Goal: Task Accomplishment & Management: Complete application form

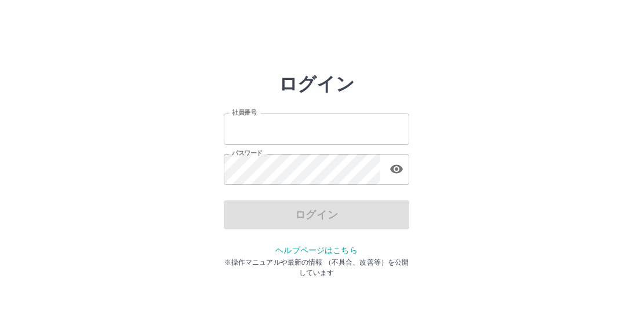
type input "*******"
click at [451, 195] on div "ログイン 社員番号 ******* 社員番号 パスワード パスワード ログイン ヘルプページはこちら ※操作マニュアルや最新の情報 （不具合、改善等）を公開し…" at bounding box center [316, 165] width 633 height 185
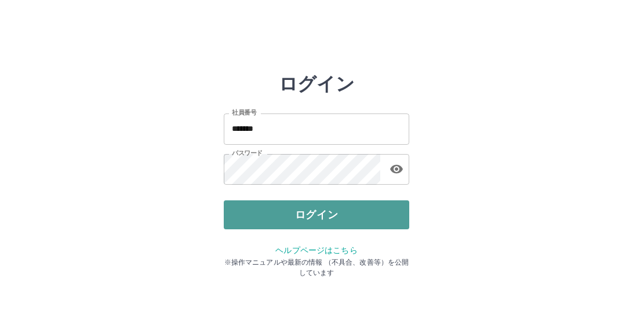
click at [330, 227] on button "ログイン" at bounding box center [316, 214] width 185 height 29
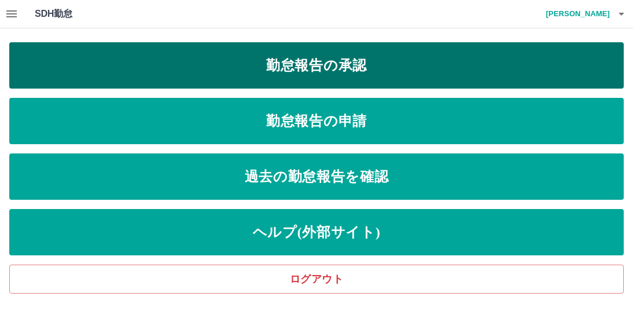
click at [314, 64] on link "勤怠報告の承認" at bounding box center [316, 65] width 614 height 46
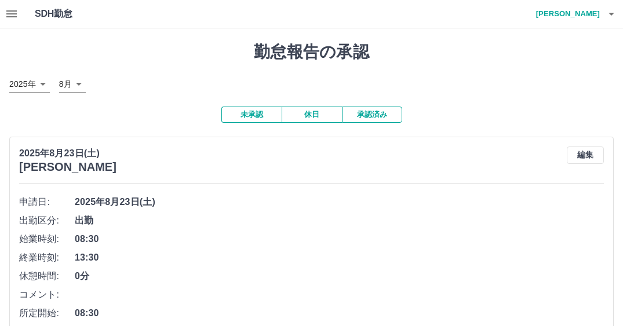
click at [371, 219] on span "出勤" at bounding box center [339, 221] width 529 height 14
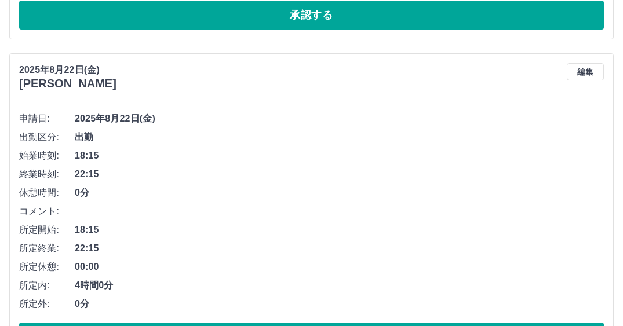
scroll to position [464, 0]
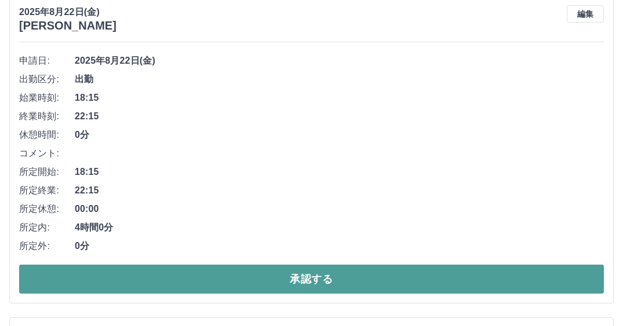
click at [277, 279] on button "承認する" at bounding box center [311, 279] width 585 height 29
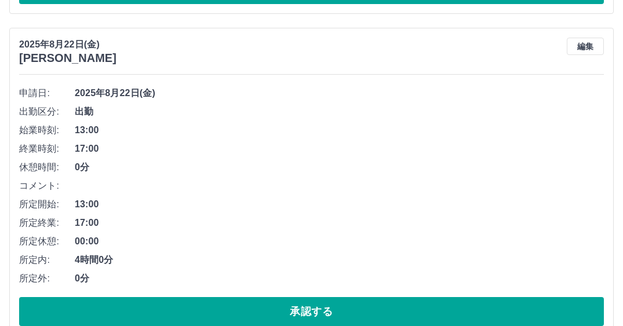
scroll to position [489, 0]
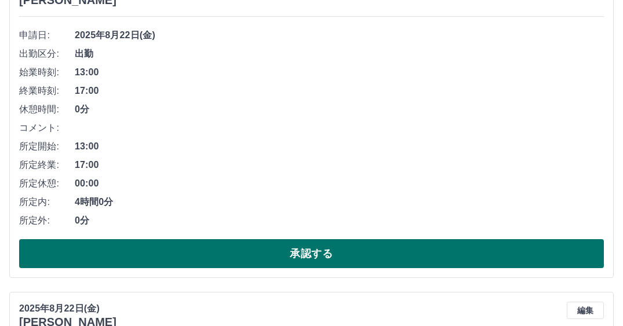
click at [305, 258] on button "承認する" at bounding box center [311, 253] width 585 height 29
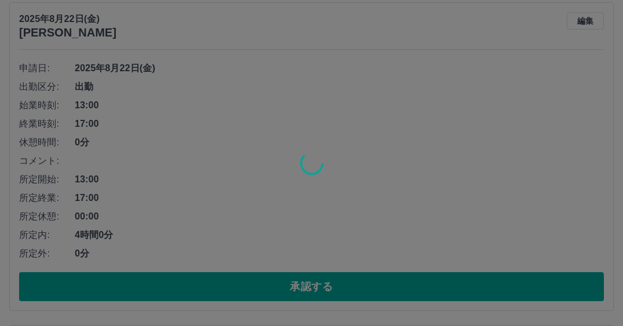
scroll to position [457, 0]
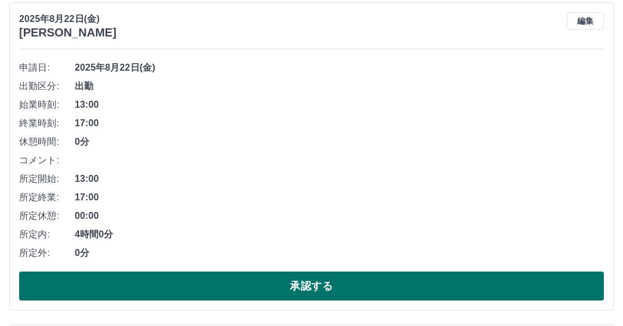
click at [301, 283] on button "承認する" at bounding box center [311, 286] width 585 height 29
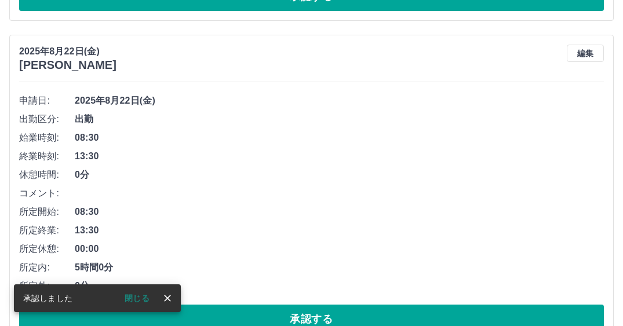
scroll to position [424, 0]
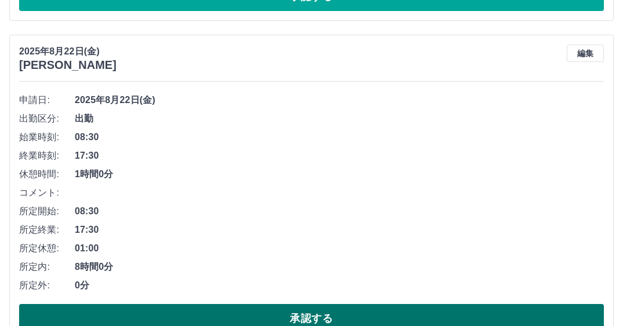
click at [283, 311] on button "承認する" at bounding box center [311, 318] width 585 height 29
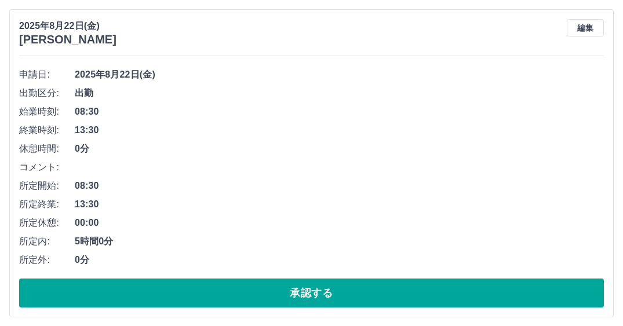
scroll to position [508, 0]
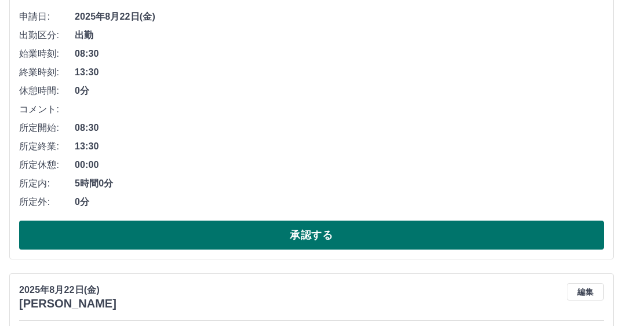
click at [294, 239] on button "承認する" at bounding box center [311, 235] width 585 height 29
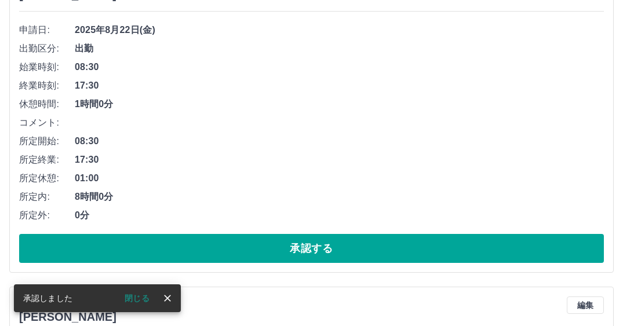
scroll to position [533, 0]
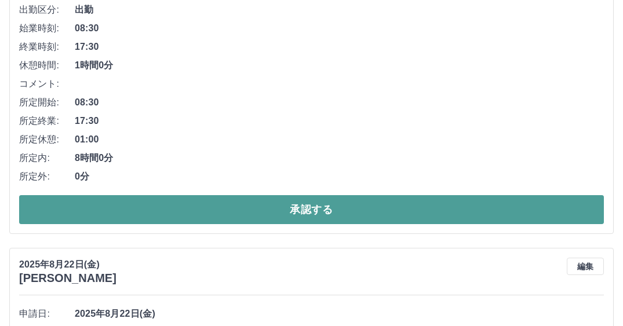
click at [341, 207] on button "承認する" at bounding box center [311, 209] width 585 height 29
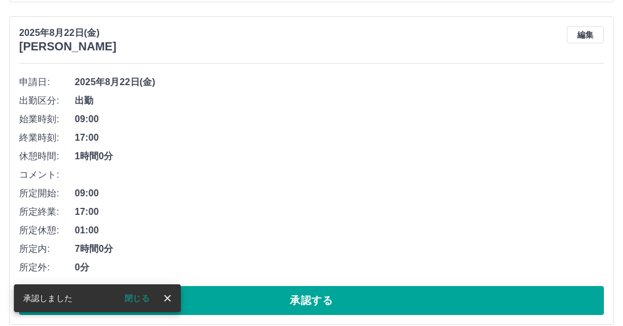
scroll to position [443, 0]
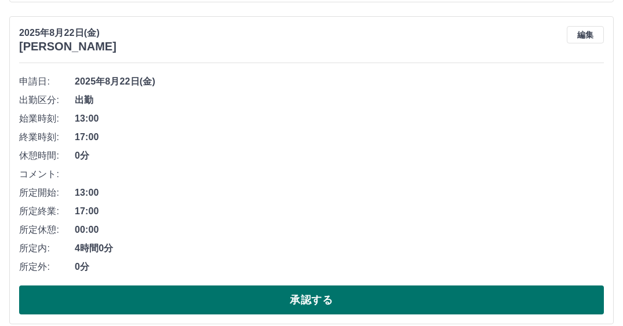
click at [305, 306] on button "承認する" at bounding box center [311, 300] width 585 height 29
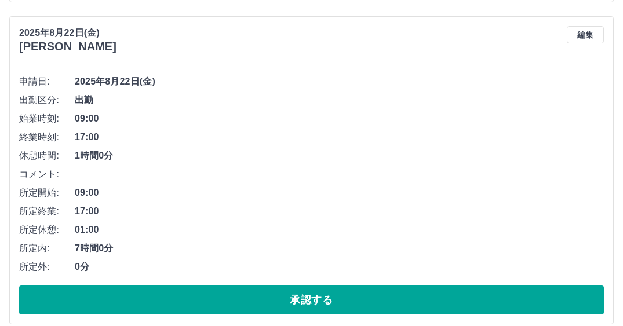
drag, startPoint x: 260, startPoint y: 298, endPoint x: 290, endPoint y: 261, distance: 47.8
click at [261, 299] on button "承認する" at bounding box center [311, 300] width 585 height 29
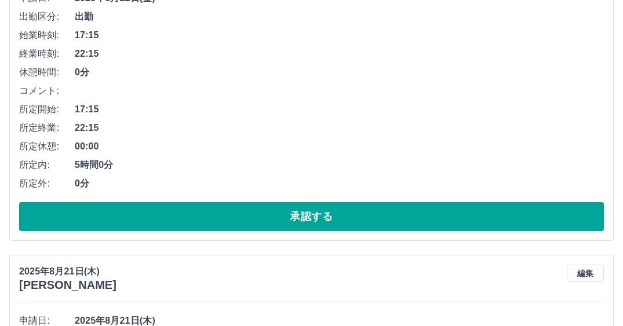
scroll to position [468, 0]
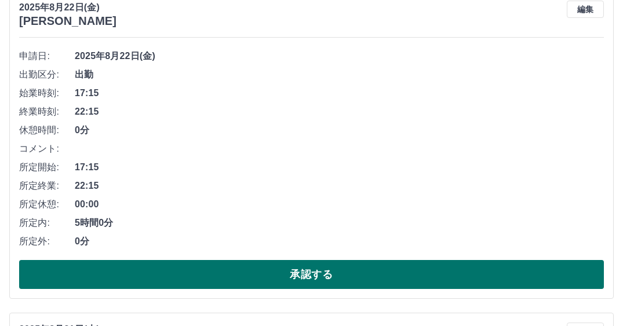
click at [327, 273] on button "承認する" at bounding box center [311, 274] width 585 height 29
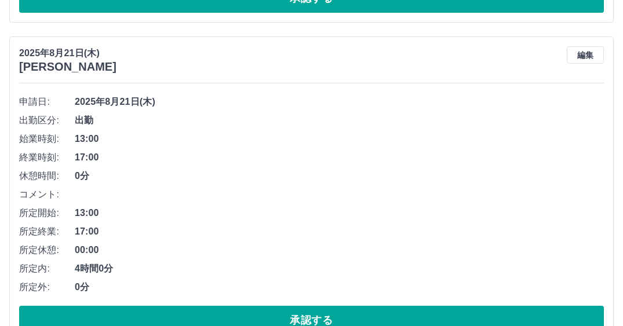
scroll to position [436, 0]
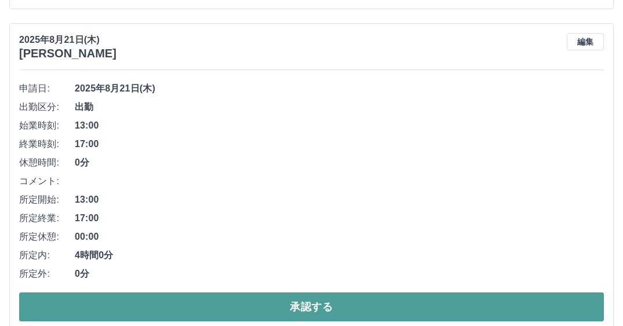
click at [298, 301] on button "承認する" at bounding box center [311, 307] width 585 height 29
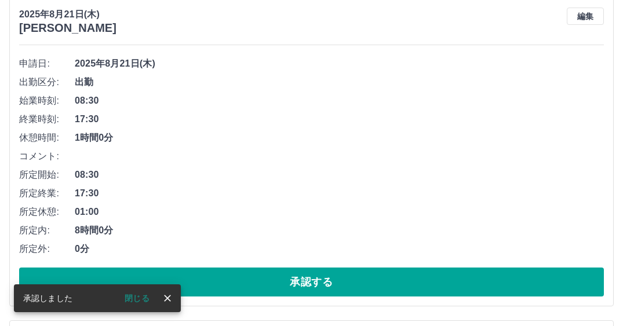
scroll to position [461, 0]
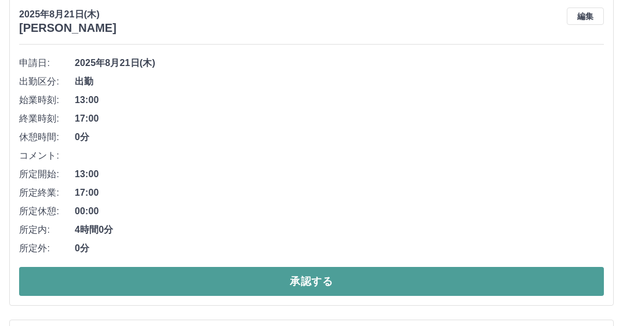
click at [316, 290] on button "承認する" at bounding box center [311, 281] width 585 height 29
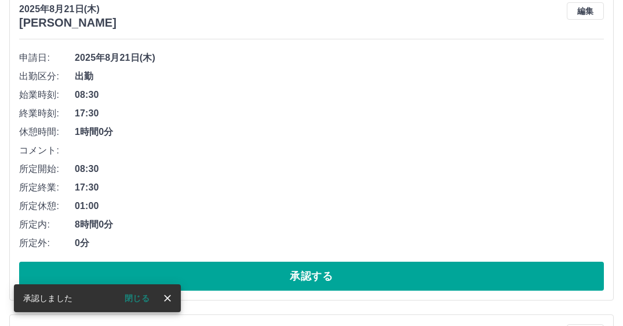
scroll to position [487, 0]
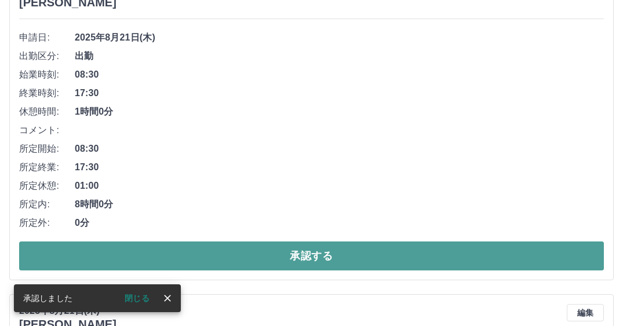
click at [285, 254] on button "承認する" at bounding box center [311, 256] width 585 height 29
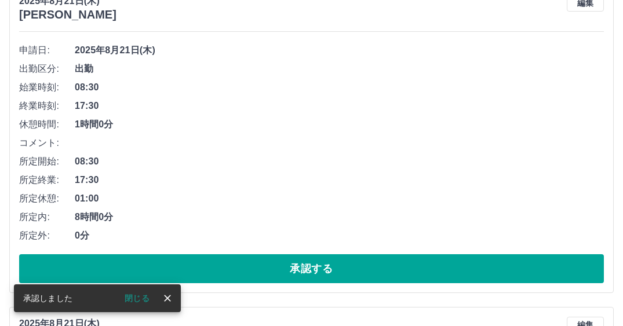
scroll to position [776, 0]
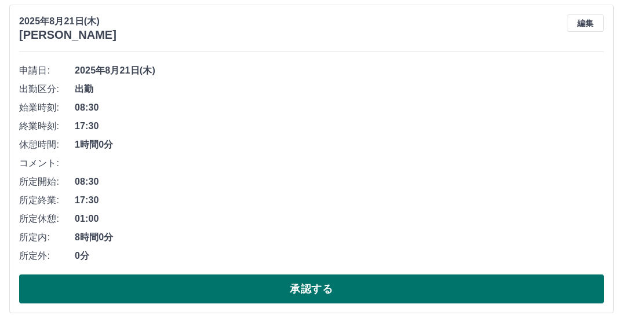
click at [307, 283] on button "承認する" at bounding box center [311, 289] width 585 height 29
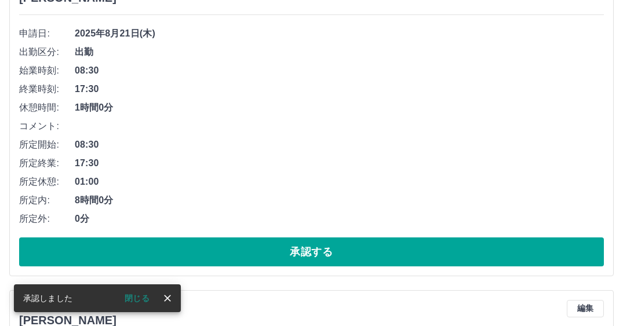
scroll to position [834, 0]
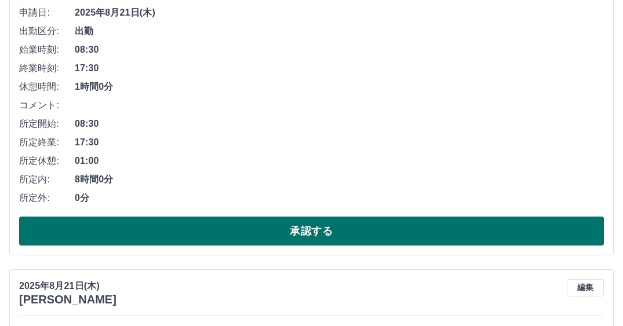
click at [289, 227] on button "承認する" at bounding box center [311, 231] width 585 height 29
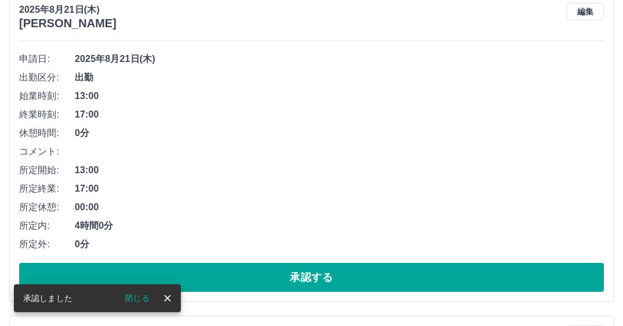
scroll to position [801, 0]
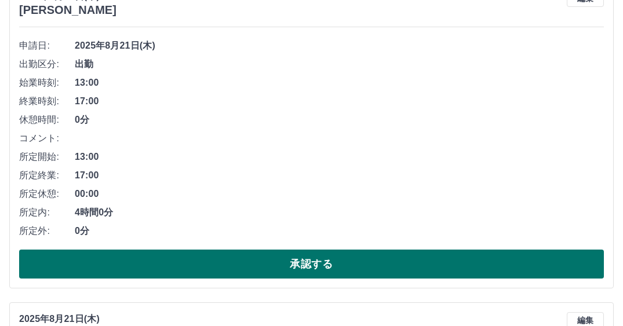
click at [265, 260] on button "承認する" at bounding box center [311, 264] width 585 height 29
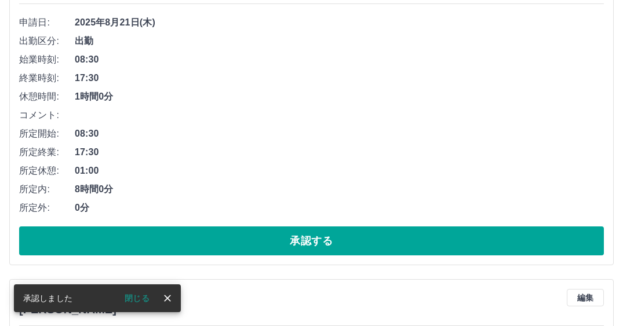
scroll to position [1035, 0]
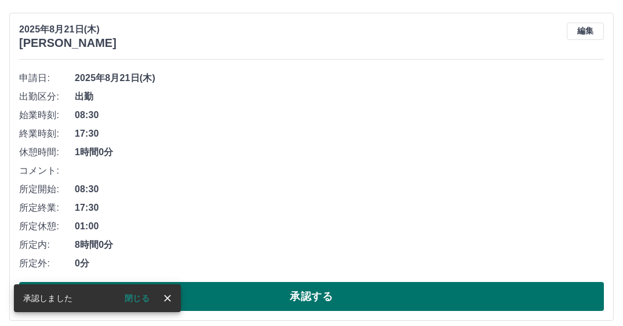
click at [307, 296] on button "承認する" at bounding box center [311, 296] width 585 height 29
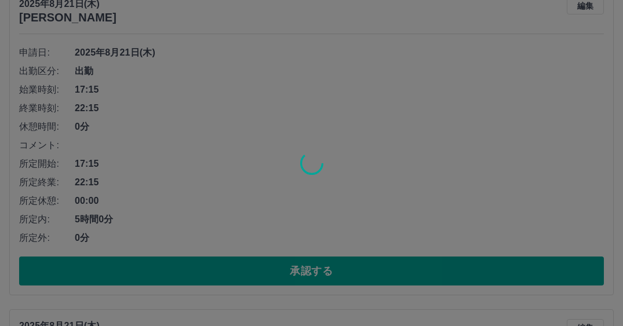
scroll to position [1061, 0]
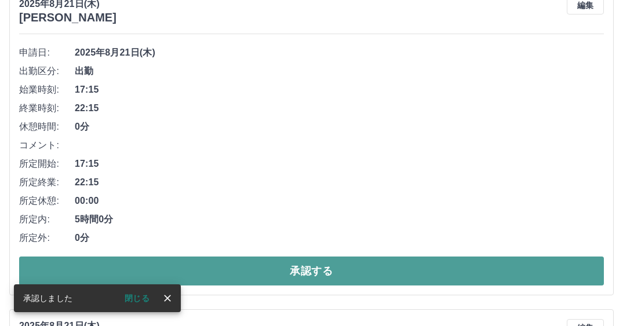
click at [307, 271] on button "承認する" at bounding box center [311, 271] width 585 height 29
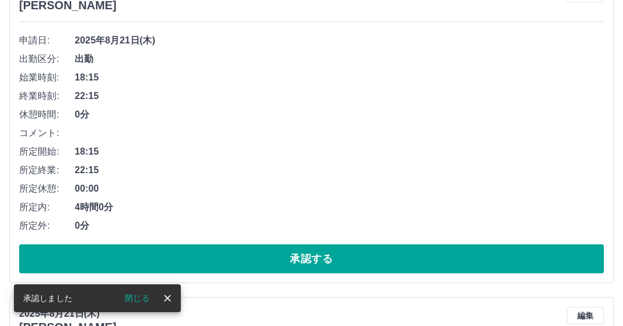
scroll to position [1086, 0]
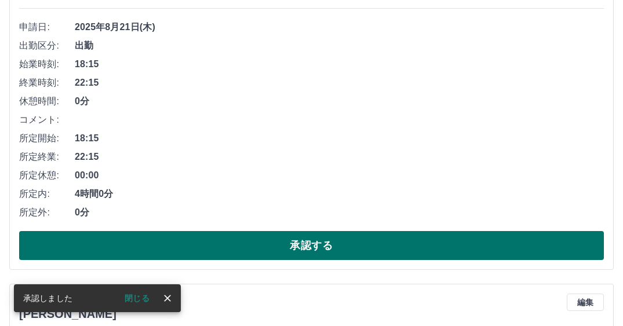
click at [297, 247] on button "承認する" at bounding box center [311, 245] width 585 height 29
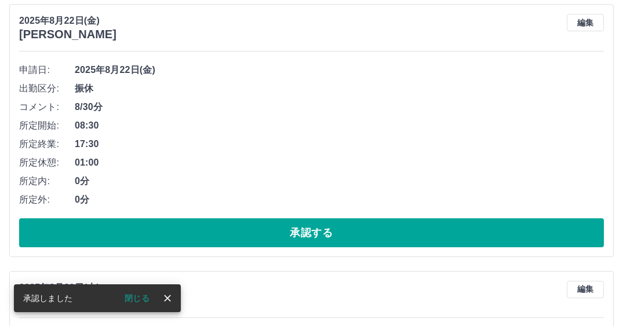
scroll to position [764, 0]
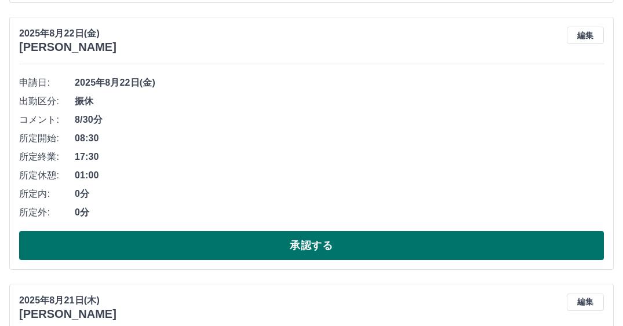
click at [291, 238] on button "承認する" at bounding box center [311, 245] width 585 height 29
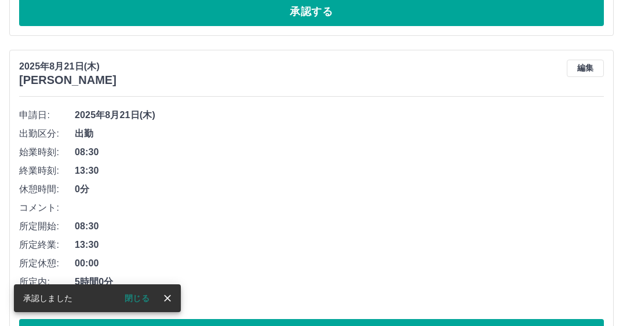
scroll to position [787, 0]
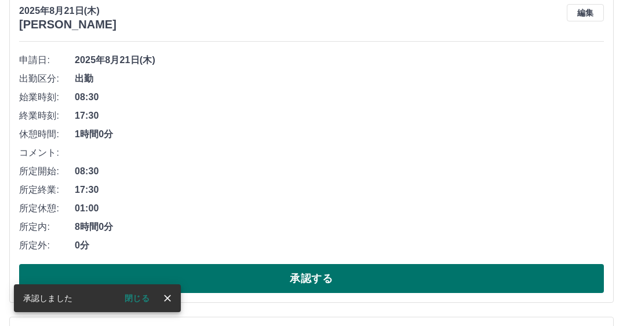
click at [274, 275] on button "承認する" at bounding box center [311, 278] width 585 height 29
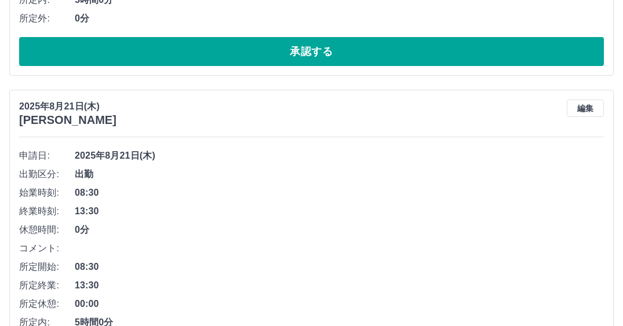
scroll to position [754, 0]
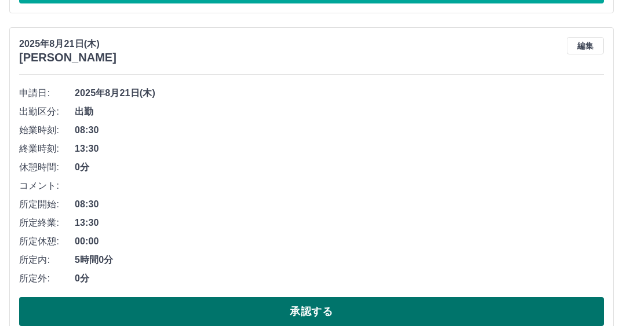
click at [309, 313] on button "承認する" at bounding box center [311, 311] width 585 height 29
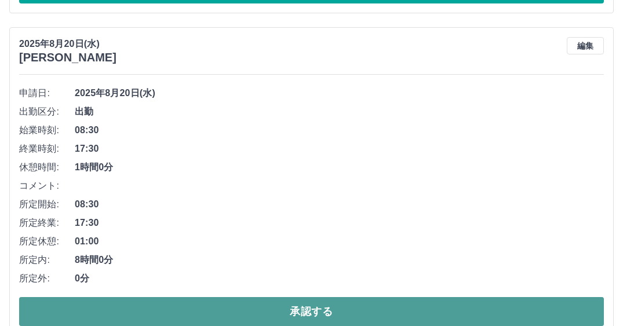
click at [268, 307] on button "承認する" at bounding box center [311, 311] width 585 height 29
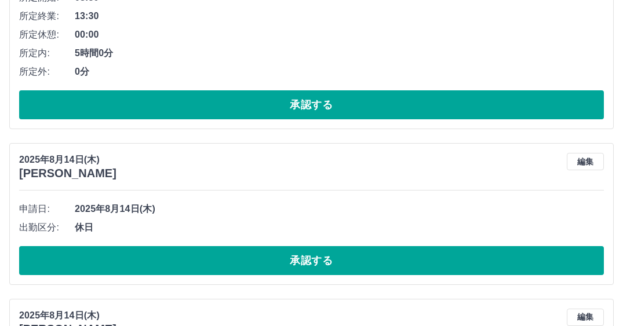
scroll to position [695, 0]
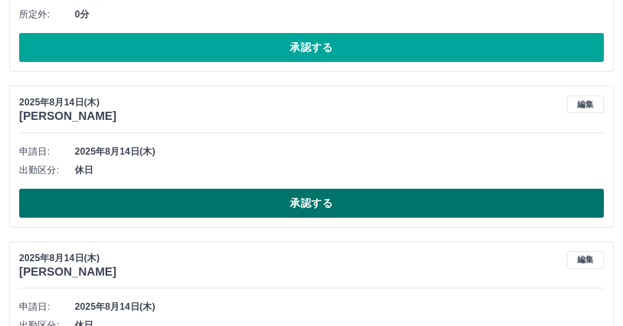
click at [137, 203] on button "承認する" at bounding box center [311, 203] width 585 height 29
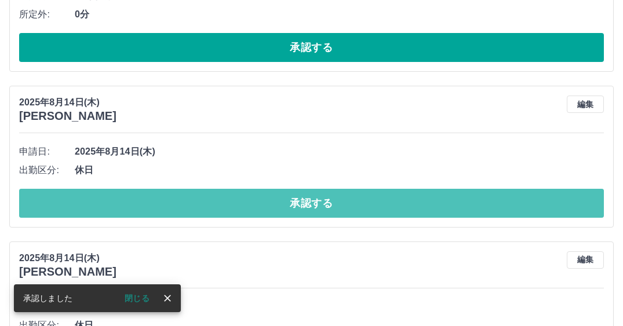
click at [137, 203] on button "承認する" at bounding box center [311, 203] width 585 height 29
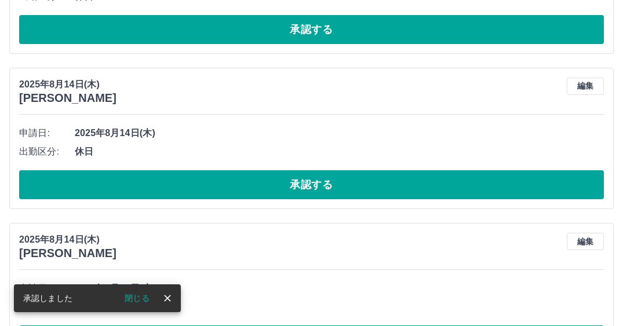
scroll to position [713, 0]
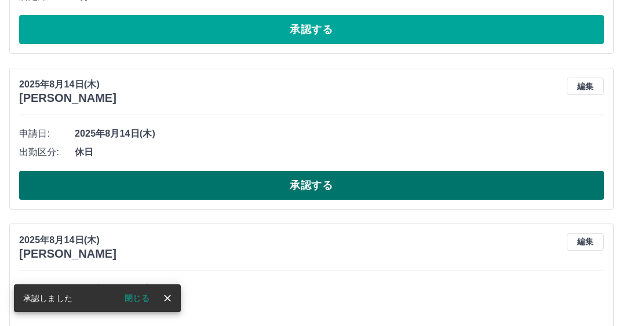
click at [200, 180] on button "承認する" at bounding box center [311, 185] width 585 height 29
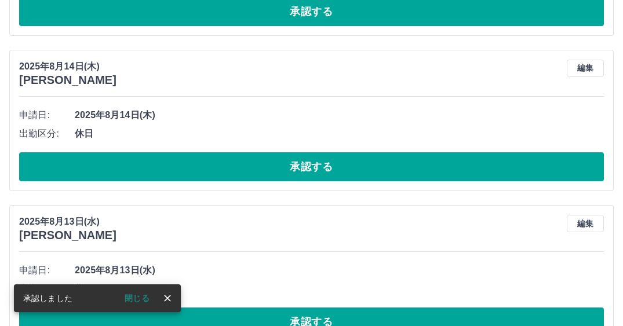
scroll to position [731, 0]
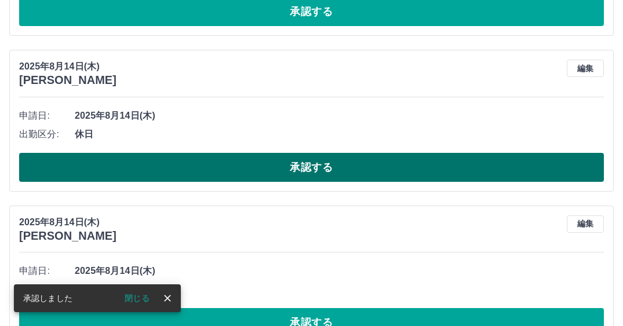
click at [211, 166] on button "承認する" at bounding box center [311, 167] width 585 height 29
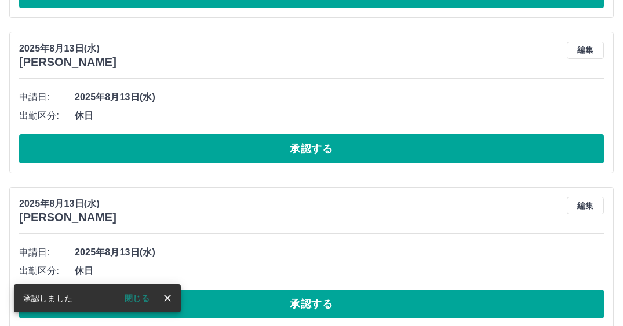
scroll to position [749, 0]
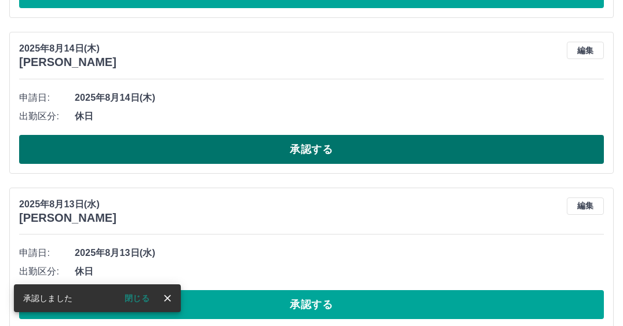
click at [251, 153] on button "承認する" at bounding box center [311, 149] width 585 height 29
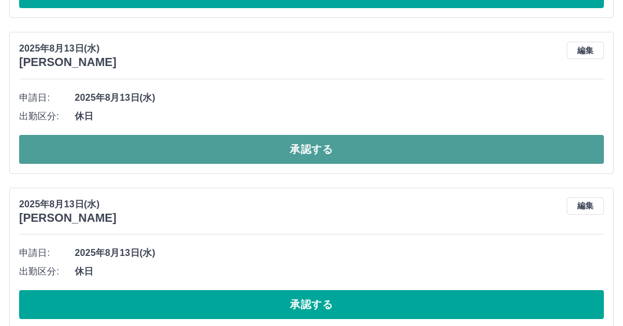
click at [193, 151] on button "承認する" at bounding box center [311, 149] width 585 height 29
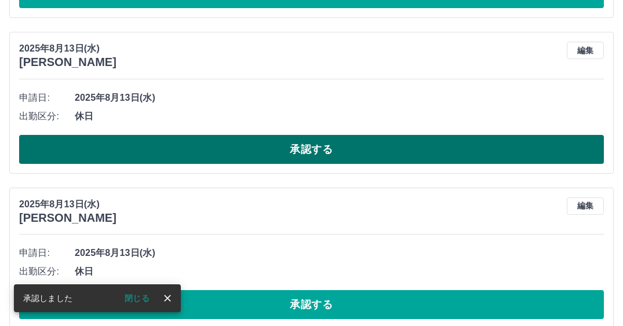
click at [243, 158] on button "承認する" at bounding box center [311, 149] width 585 height 29
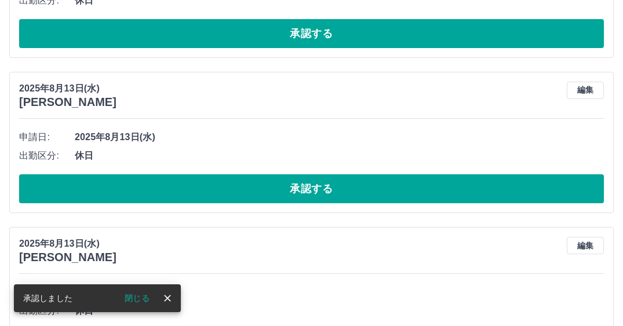
scroll to position [709, 0]
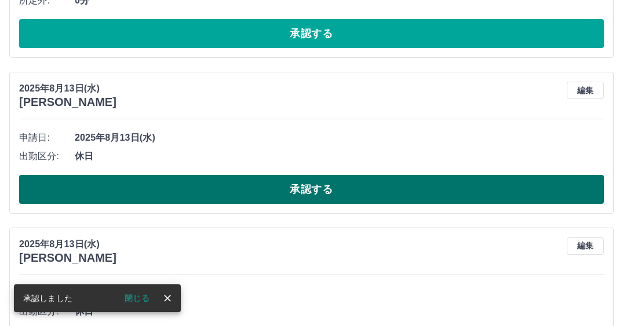
click at [232, 198] on button "承認する" at bounding box center [311, 189] width 585 height 29
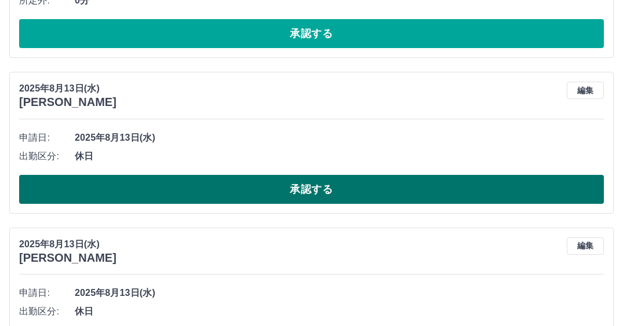
click at [211, 194] on button "承認する" at bounding box center [311, 189] width 585 height 29
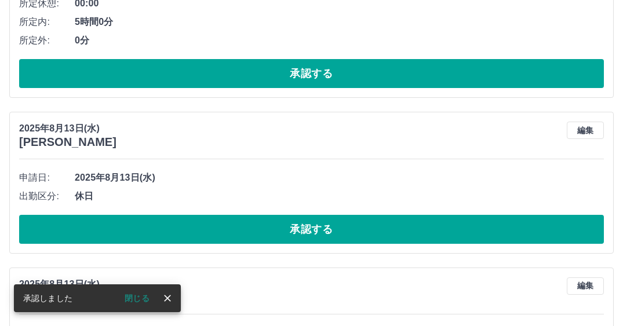
scroll to position [727, 0]
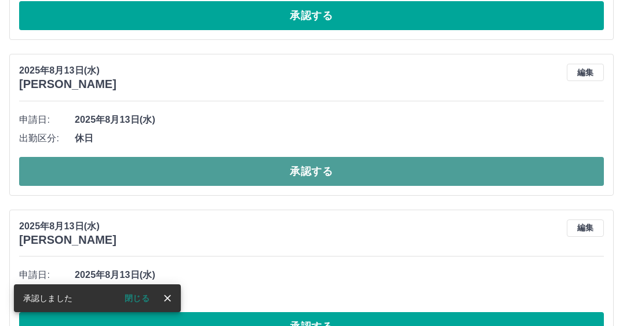
click at [185, 176] on button "承認する" at bounding box center [311, 171] width 585 height 29
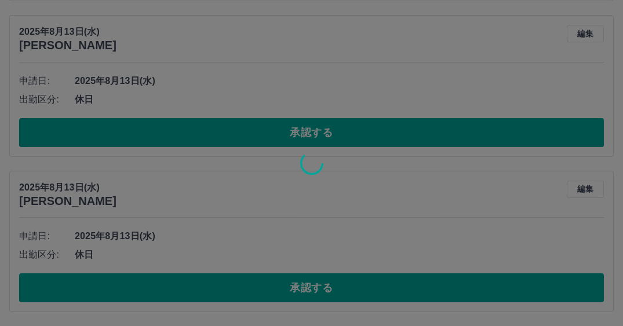
scroll to position [612, 0]
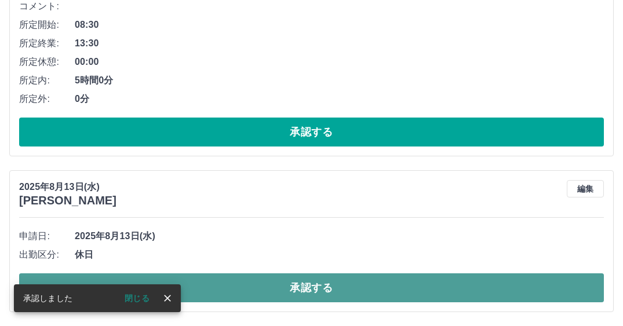
click at [265, 291] on button "承認する" at bounding box center [311, 287] width 585 height 29
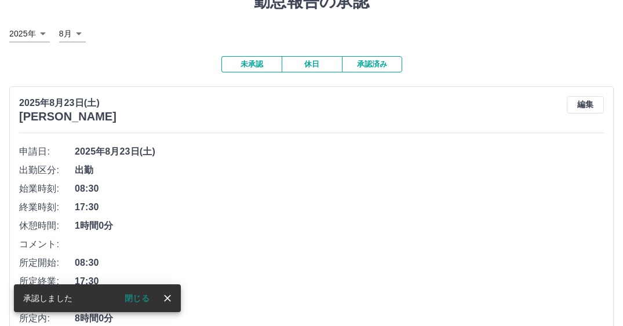
scroll to position [0, 0]
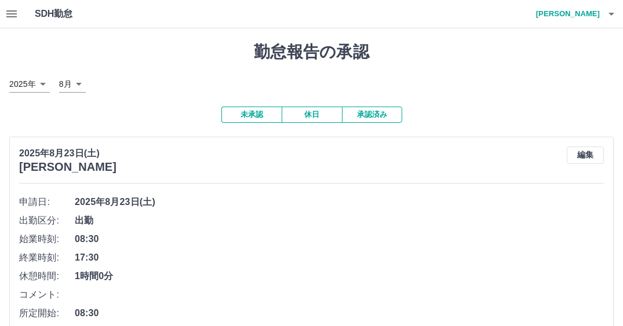
click at [386, 116] on button "承認済み" at bounding box center [372, 115] width 60 height 16
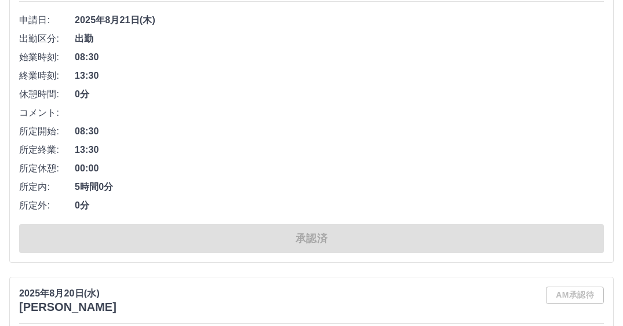
scroll to position [7802, 0]
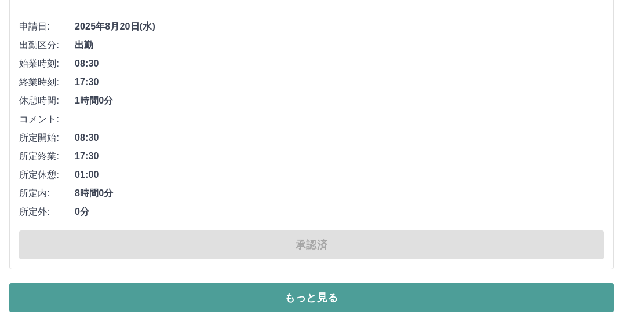
click at [407, 310] on button "もっと見る" at bounding box center [311, 297] width 604 height 29
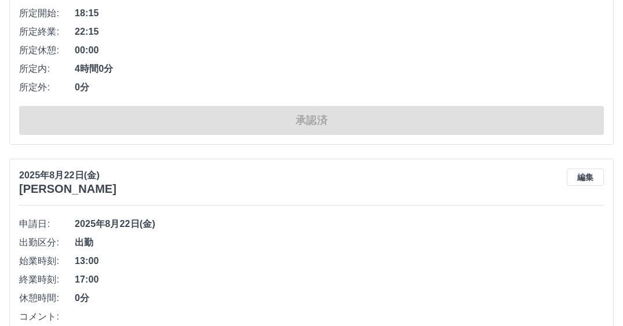
scroll to position [57, 0]
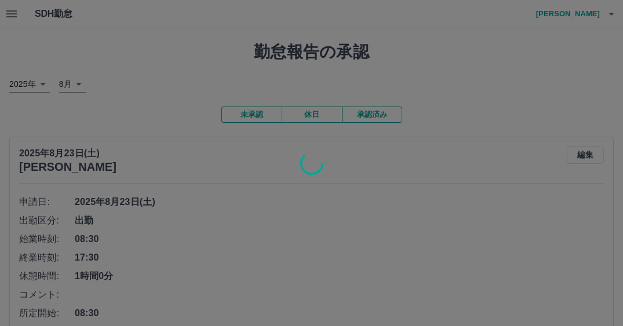
click at [16, 16] on div at bounding box center [311, 163] width 623 height 326
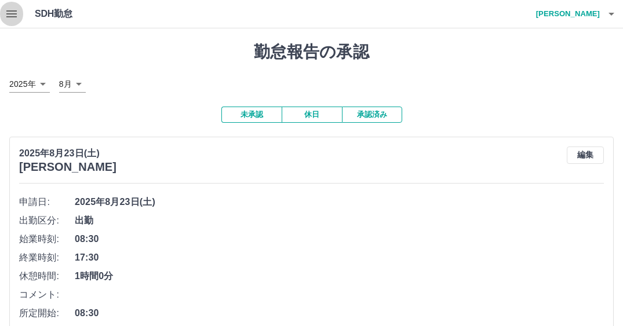
click at [12, 15] on icon "button" at bounding box center [12, 14] width 14 height 14
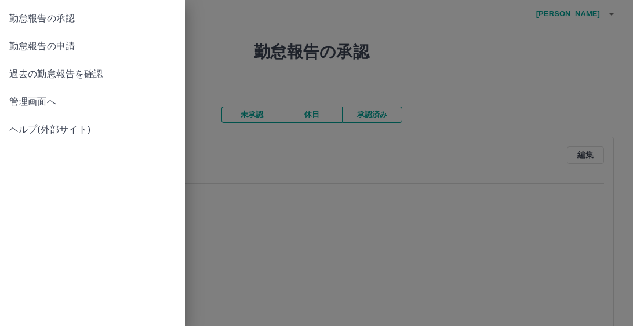
click at [35, 46] on span "勤怠報告の申請" at bounding box center [92, 46] width 167 height 14
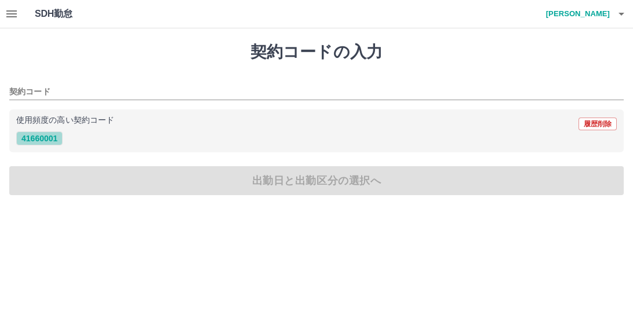
click at [41, 144] on button "41660001" at bounding box center [39, 139] width 46 height 14
type input "********"
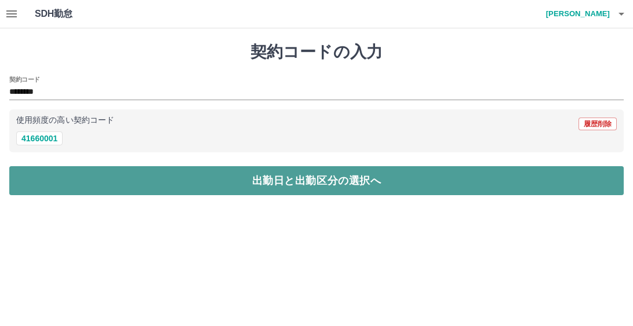
click at [176, 186] on button "出勤日と出勤区分の選択へ" at bounding box center [316, 180] width 614 height 29
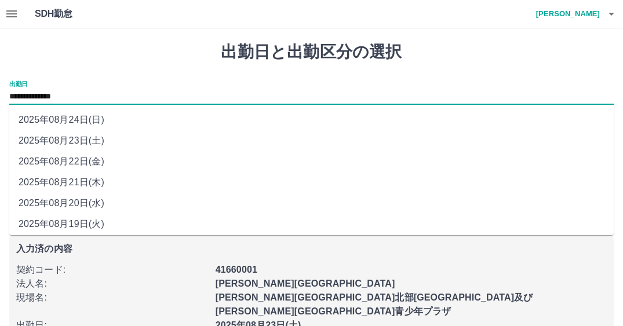
click at [74, 99] on input "**********" at bounding box center [311, 97] width 604 height 14
click at [75, 226] on li "2025年08月19日(火)" at bounding box center [311, 224] width 604 height 21
type input "**********"
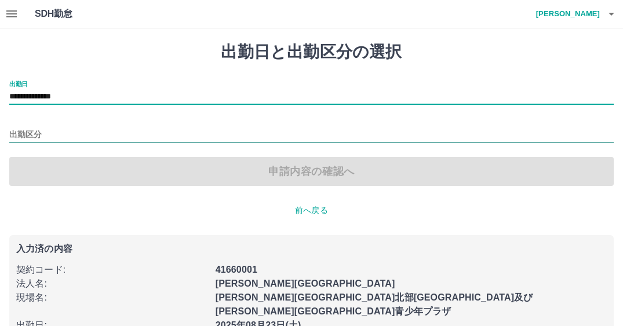
click at [61, 132] on input "出勤区分" at bounding box center [311, 135] width 604 height 14
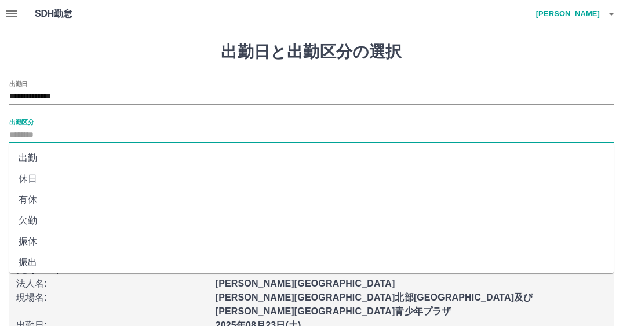
click at [41, 166] on li "出勤" at bounding box center [311, 158] width 604 height 21
type input "**"
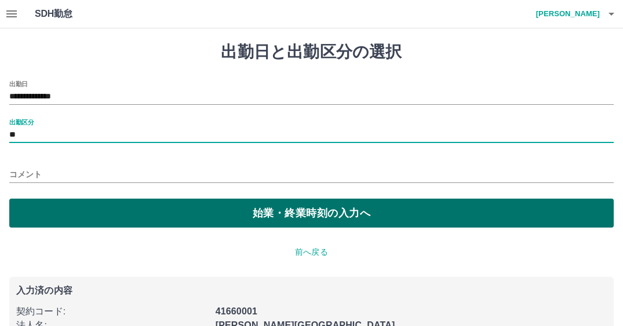
click at [237, 210] on button "始業・終業時刻の入力へ" at bounding box center [311, 213] width 604 height 29
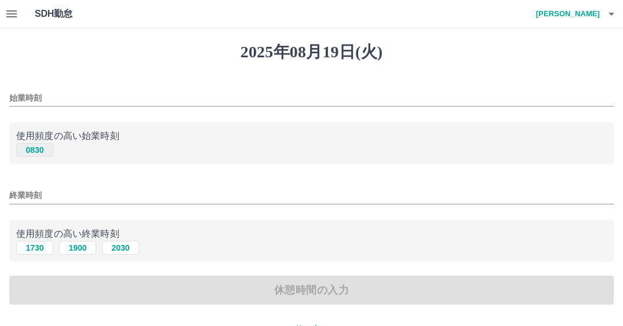
click at [39, 155] on button "0830" at bounding box center [34, 150] width 37 height 14
type input "****"
click at [38, 252] on button "1730" at bounding box center [34, 248] width 37 height 14
type input "****"
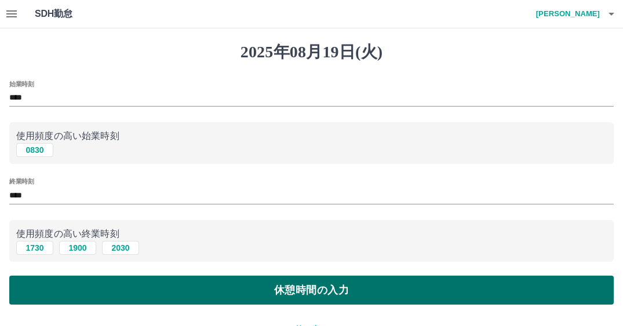
click at [233, 291] on button "休憩時間の入力" at bounding box center [311, 290] width 604 height 29
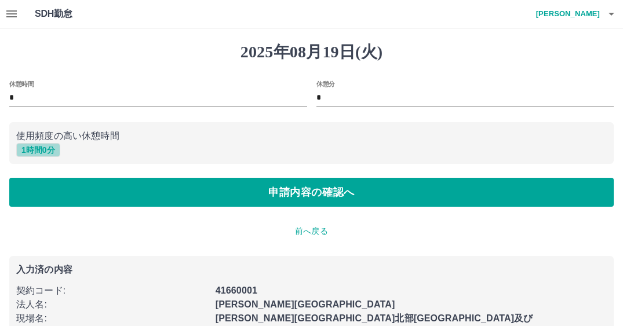
click at [44, 152] on button "1 時間 0 分" at bounding box center [38, 150] width 44 height 14
type input "*"
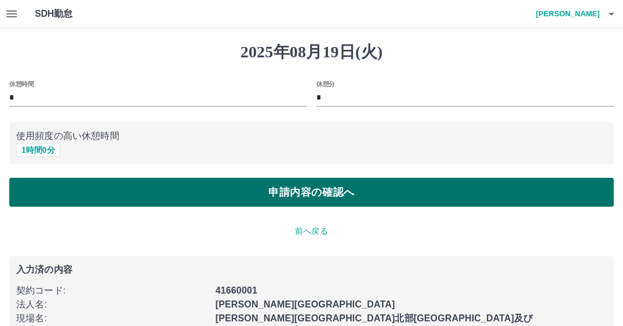
click at [191, 193] on button "申請内容の確認へ" at bounding box center [311, 192] width 604 height 29
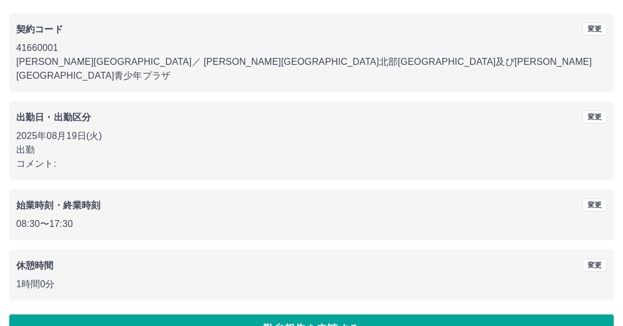
scroll to position [108, 0]
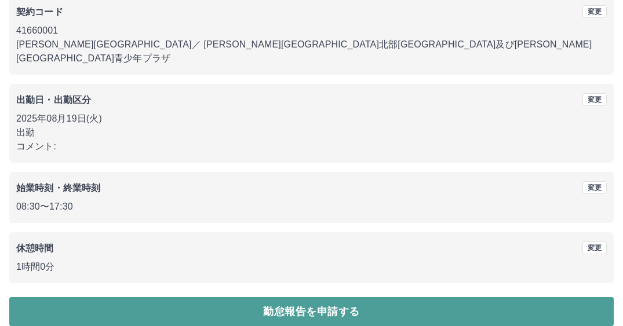
click at [341, 297] on button "勤怠報告を申請する" at bounding box center [311, 311] width 604 height 29
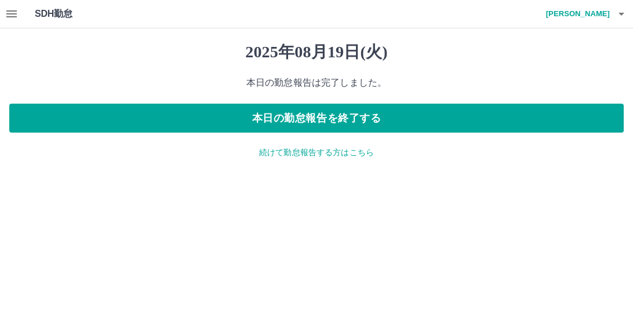
click at [329, 153] on p "続けて勤怠報告する方はこちら" at bounding box center [316, 153] width 614 height 12
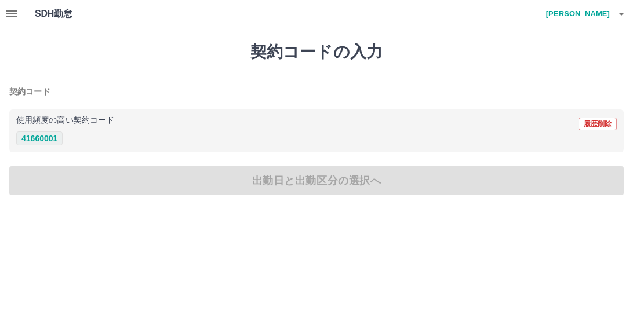
click at [33, 136] on button "41660001" at bounding box center [39, 139] width 46 height 14
type input "********"
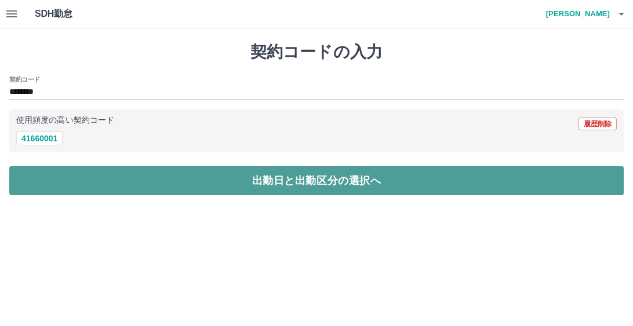
click at [199, 180] on button "出勤日と出勤区分の選択へ" at bounding box center [316, 180] width 614 height 29
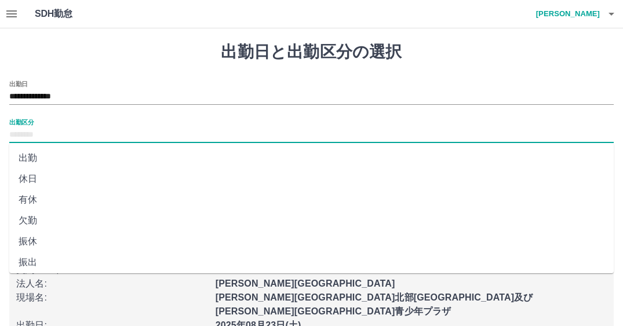
click at [17, 138] on input "出勤区分" at bounding box center [311, 135] width 604 height 14
click at [31, 261] on li "振出" at bounding box center [311, 262] width 604 height 21
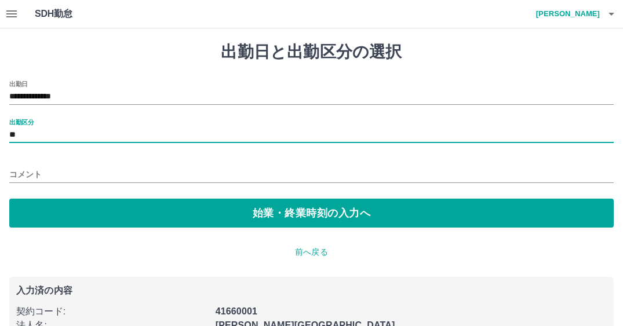
type input "**"
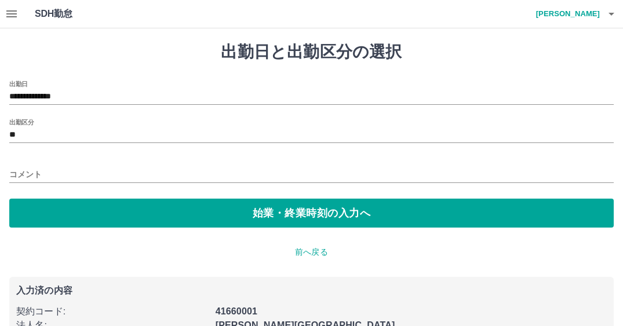
click at [31, 165] on div "コメント" at bounding box center [311, 171] width 604 height 28
click at [31, 170] on input "コメント" at bounding box center [311, 174] width 604 height 17
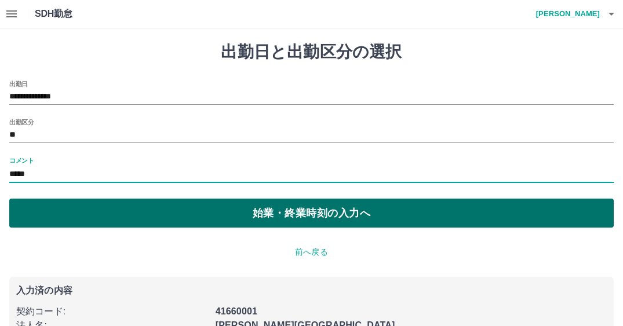
type input "*****"
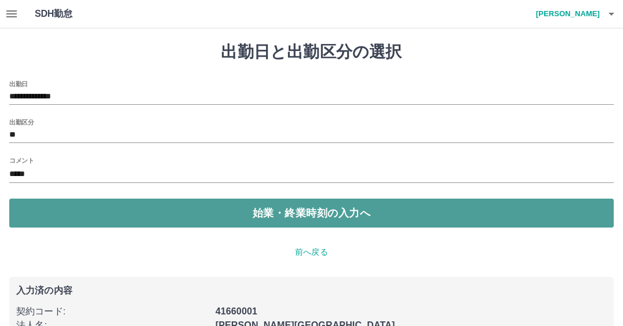
click at [254, 209] on button "始業・終業時刻の入力へ" at bounding box center [311, 213] width 604 height 29
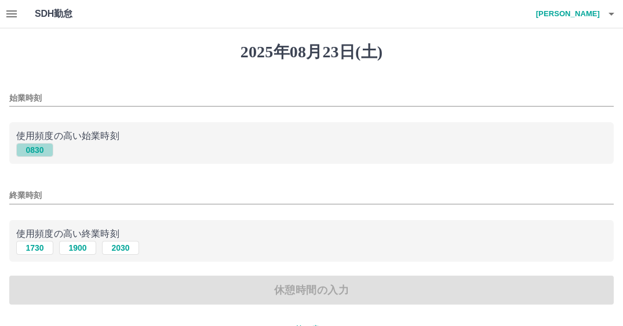
click at [43, 153] on button "0830" at bounding box center [34, 150] width 37 height 14
type input "****"
click at [34, 249] on button "1730" at bounding box center [34, 248] width 37 height 14
type input "****"
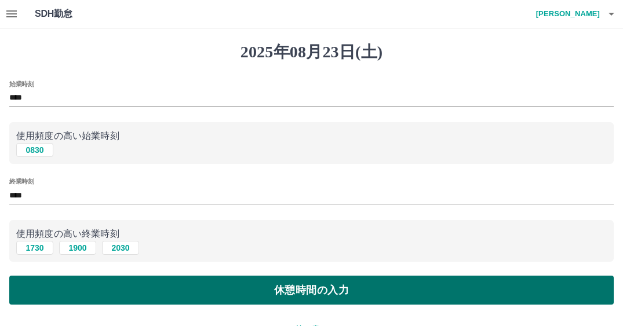
click at [172, 283] on button "休憩時間の入力" at bounding box center [311, 290] width 604 height 29
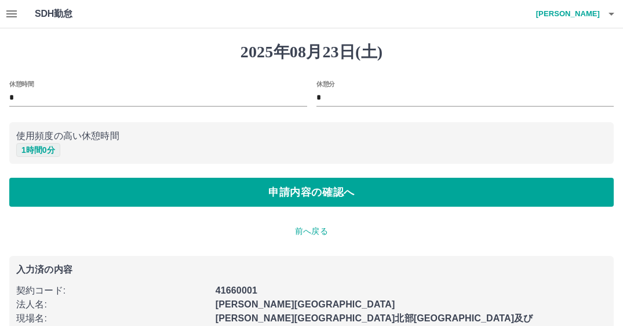
click at [45, 147] on button "1 時間 0 分" at bounding box center [38, 150] width 44 height 14
type input "*"
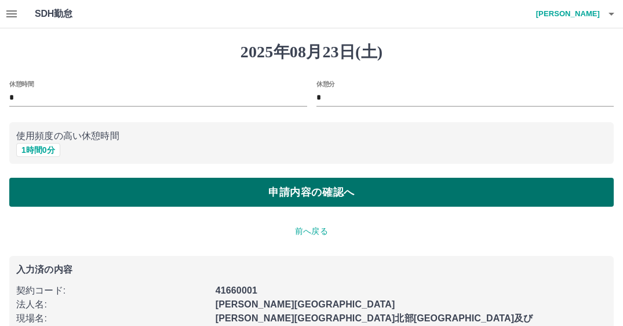
click at [217, 191] on button "申請内容の確認へ" at bounding box center [311, 192] width 604 height 29
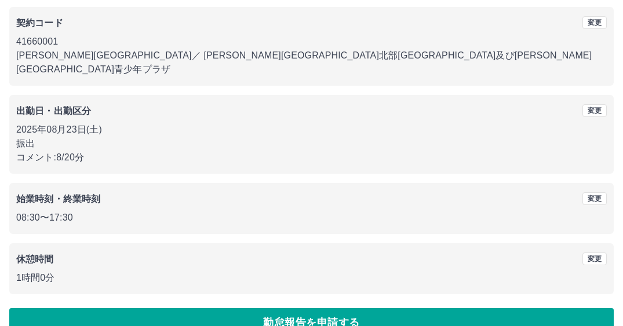
scroll to position [108, 0]
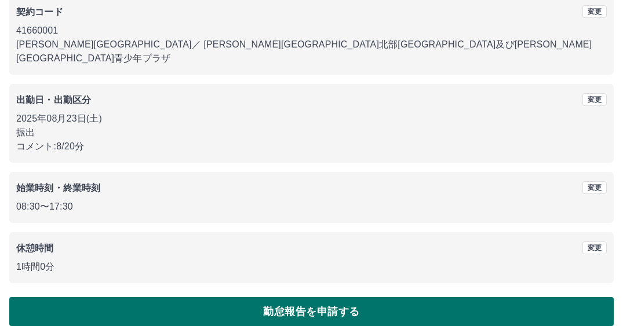
click at [229, 298] on button "勤怠報告を申請する" at bounding box center [311, 311] width 604 height 29
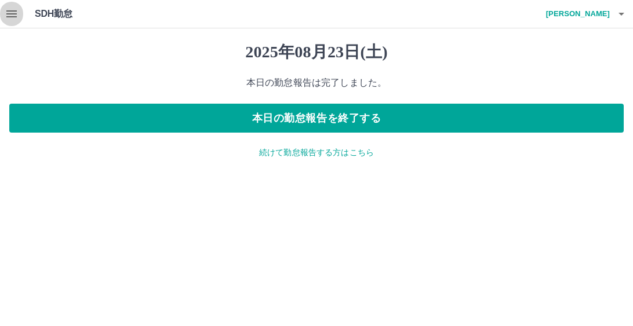
click at [10, 12] on icon "button" at bounding box center [12, 14] width 14 height 14
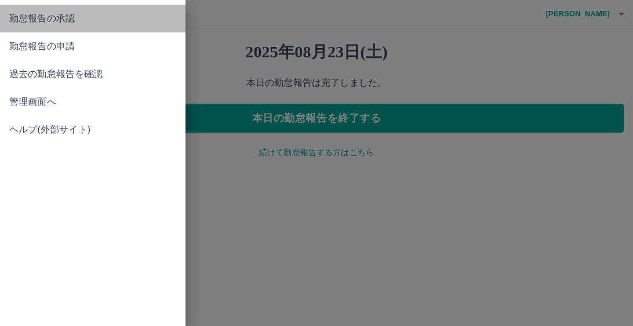
click at [60, 20] on span "勤怠報告の承認" at bounding box center [92, 19] width 167 height 14
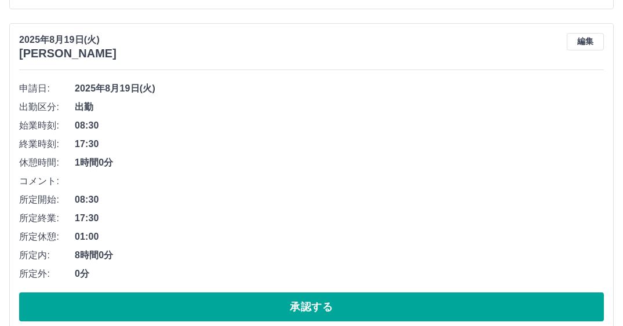
scroll to position [1101, 0]
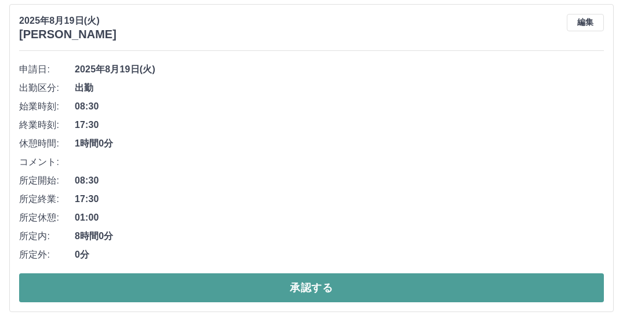
click at [301, 289] on button "承認する" at bounding box center [311, 287] width 585 height 29
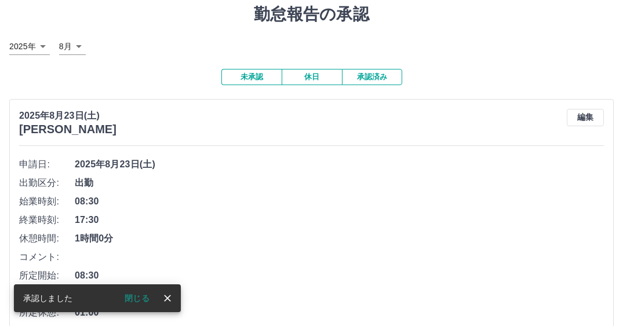
scroll to position [0, 0]
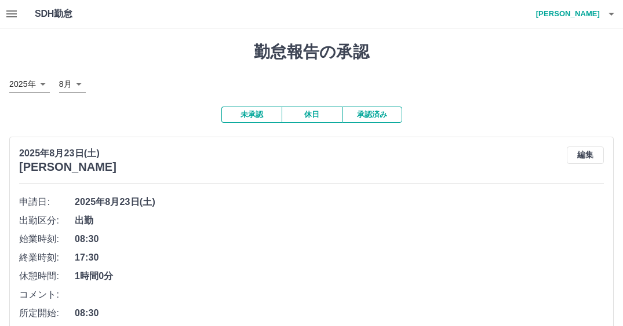
click at [482, 44] on h1 "勤怠報告の承認" at bounding box center [311, 52] width 604 height 20
